Goal: Transaction & Acquisition: Download file/media

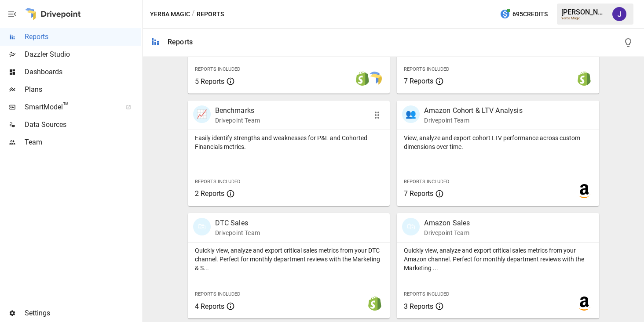
scroll to position [359, 0]
click at [445, 222] on p "Amazon Sales" at bounding box center [447, 224] width 46 height 11
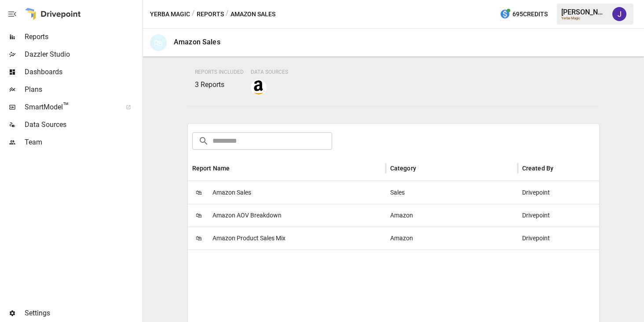
scroll to position [100, 0]
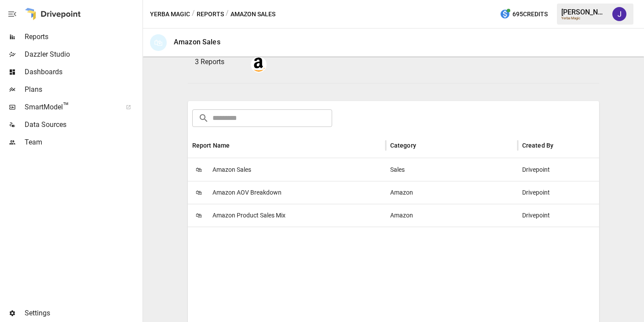
click at [217, 169] on span "Amazon Sales" at bounding box center [231, 170] width 39 height 22
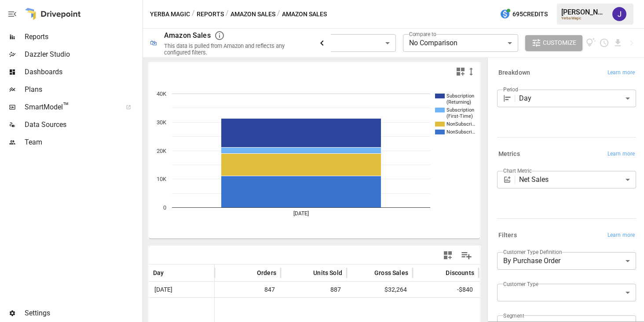
click at [324, 42] on icon "button" at bounding box center [322, 43] width 11 height 11
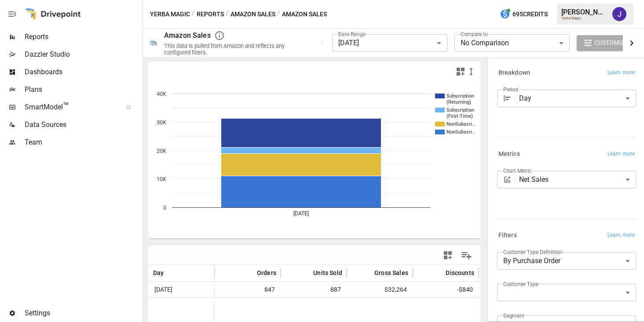
click at [628, 44] on icon "button" at bounding box center [631, 43] width 11 height 11
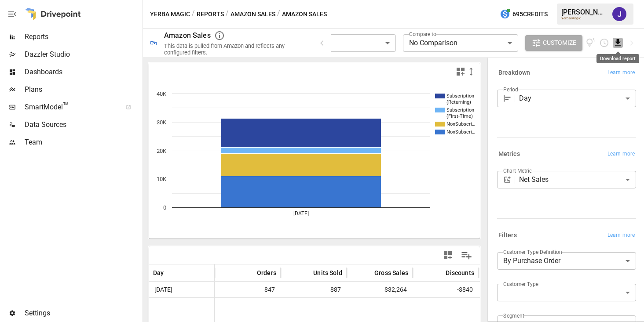
click at [618, 40] on icon "Download report" at bounding box center [618, 42] width 6 height 7
click at [604, 54] on li "Download as PDF" at bounding box center [602, 60] width 70 height 18
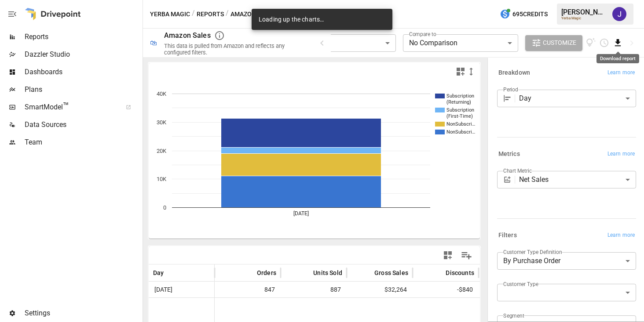
click at [620, 43] on icon "Download report" at bounding box center [618, 43] width 10 height 10
click at [614, 81] on li "Download as CSV" at bounding box center [602, 78] width 70 height 18
